Goal: Find contact information: Find contact information

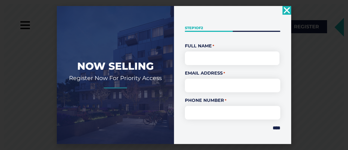
click at [289, 11] on icon "Close" at bounding box center [286, 10] width 9 height 9
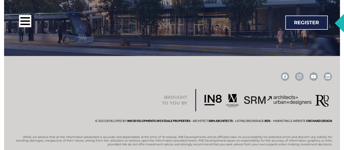
scroll to position [815, 0]
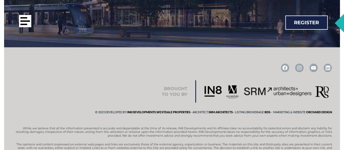
click at [28, 23] on div at bounding box center [25, 21] width 12 height 12
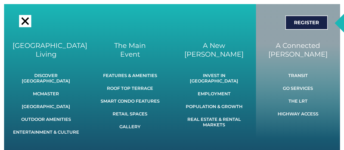
scroll to position [326, 0]
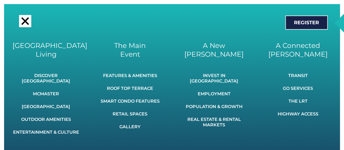
click at [239, 146] on link "About IN8 Developments" at bounding box center [234, 152] width 71 height 12
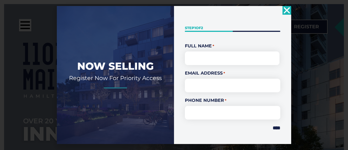
click at [288, 9] on use "Close" at bounding box center [287, 10] width 6 height 6
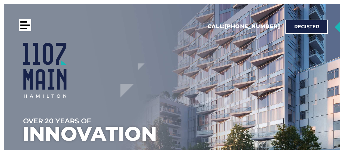
click at [26, 26] on div at bounding box center [25, 24] width 10 height 1
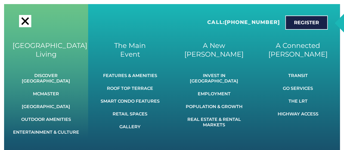
scroll to position [27, 0]
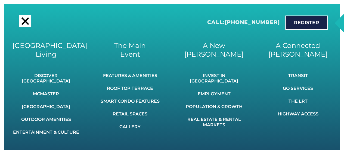
click at [91, 146] on link "Contact Us" at bounding box center [91, 152] width 36 height 12
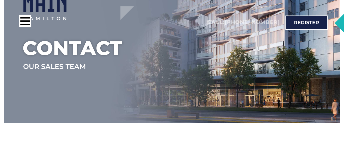
scroll to position [81, 0]
